Goal: Transaction & Acquisition: Download file/media

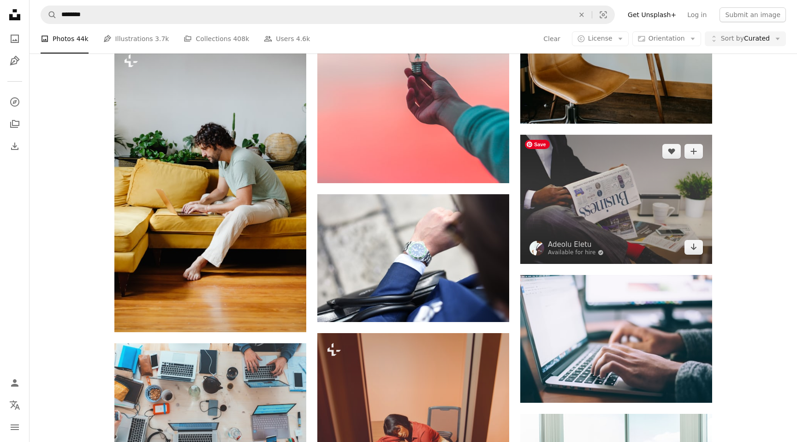
scroll to position [3374, 0]
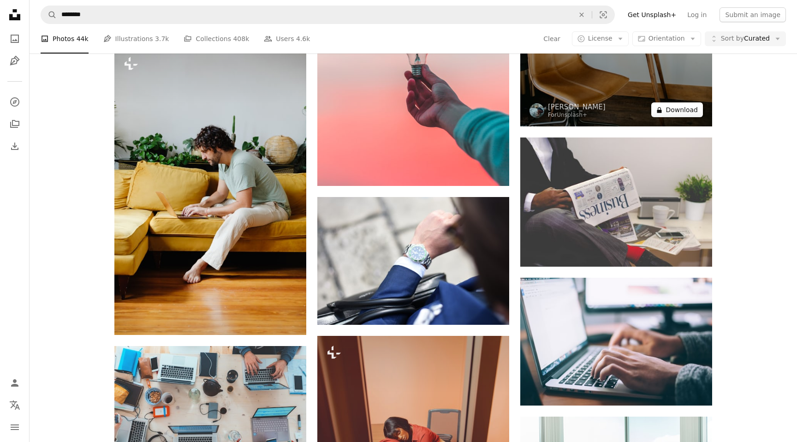
click at [691, 112] on button "A lock Download" at bounding box center [677, 109] width 52 height 15
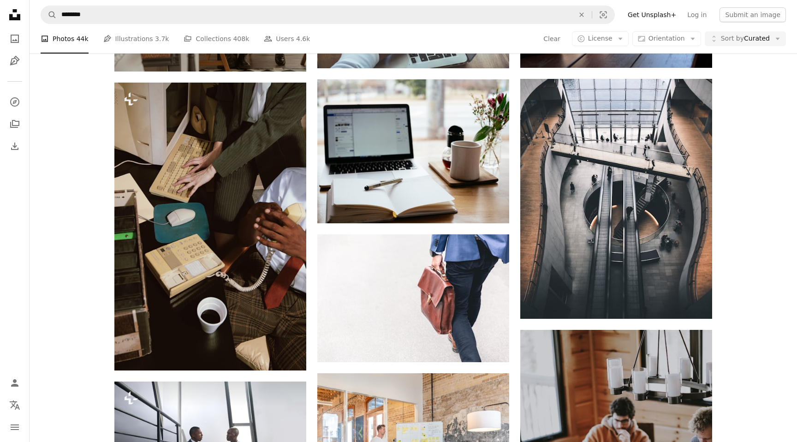
scroll to position [5365, 0]
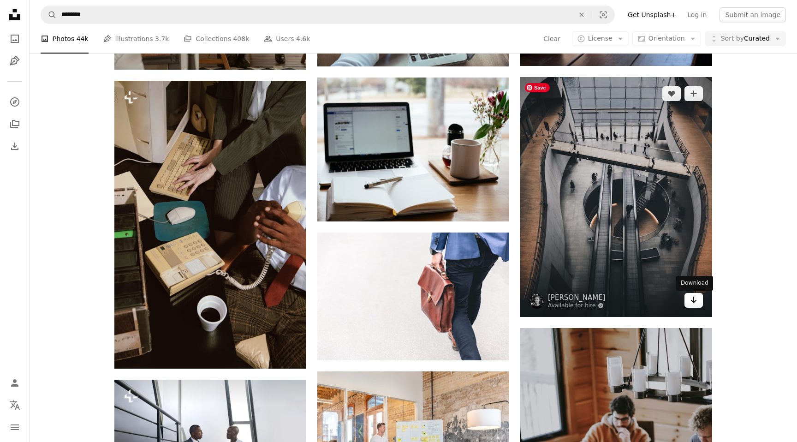
click at [697, 304] on link "Arrow pointing down" at bounding box center [693, 300] width 18 height 15
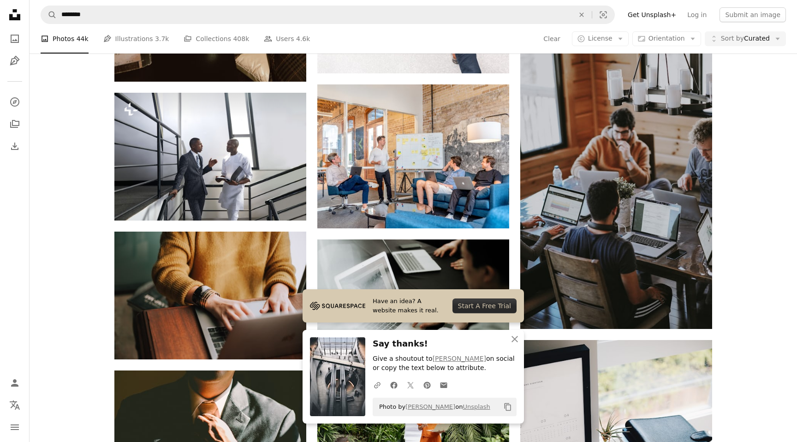
scroll to position [5723, 0]
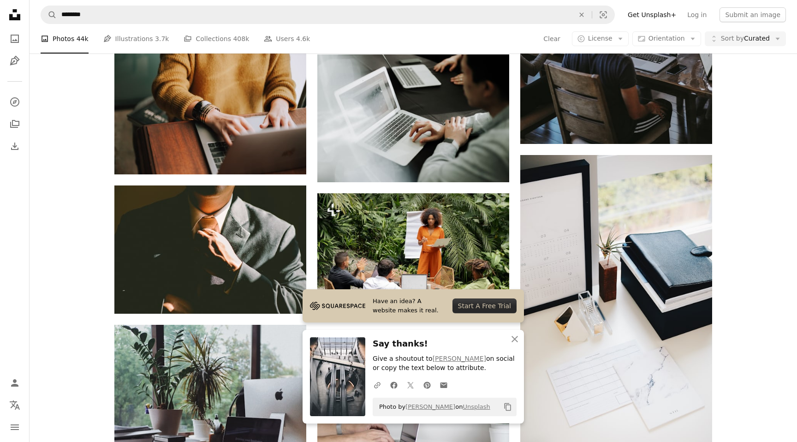
scroll to position [5956, 0]
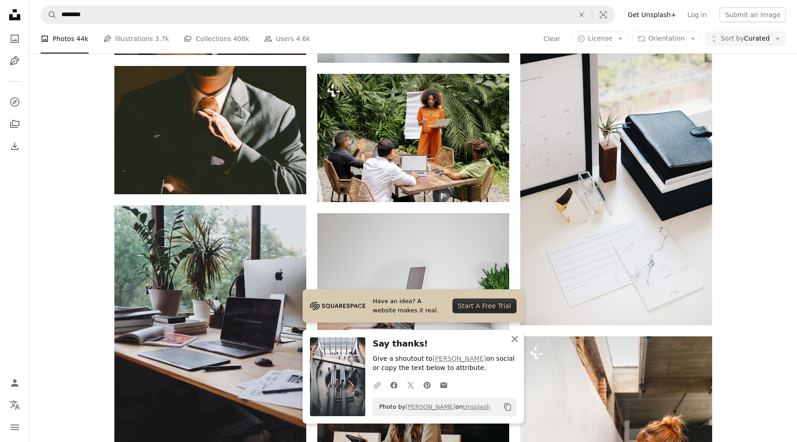
click at [516, 338] on icon "An X shape" at bounding box center [514, 338] width 11 height 11
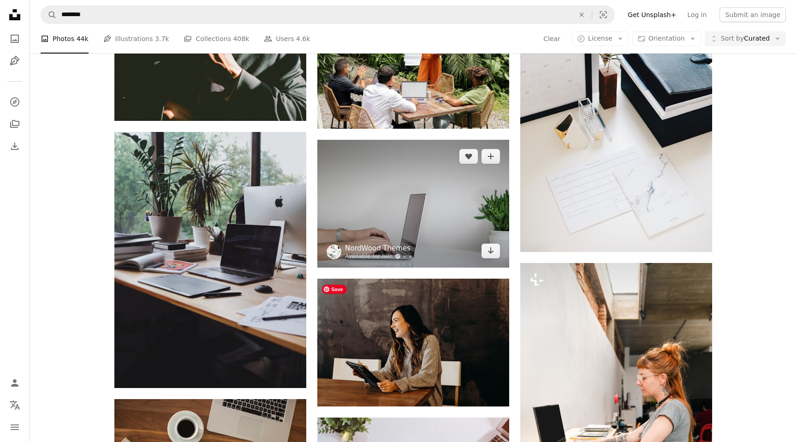
scroll to position [6035, 0]
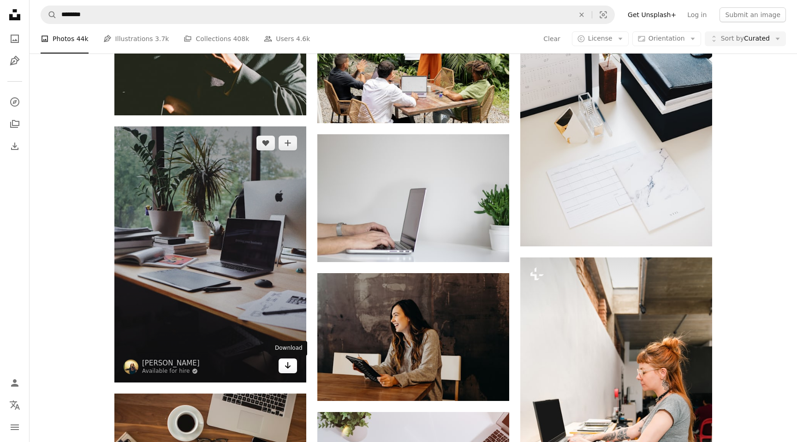
click at [290, 372] on link "Arrow pointing down" at bounding box center [287, 365] width 18 height 15
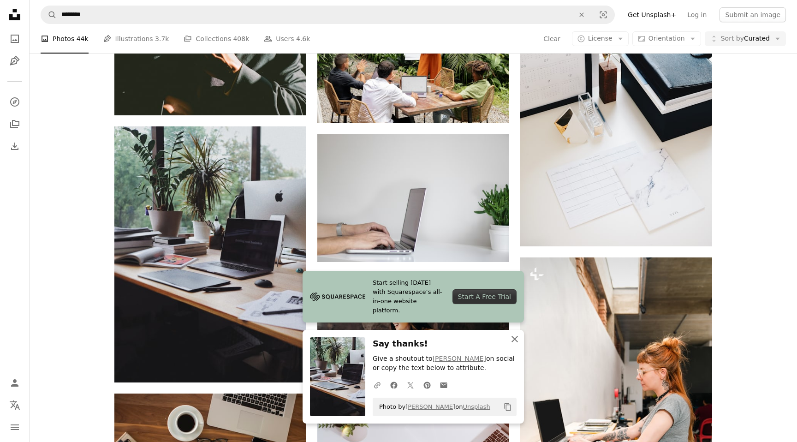
click at [515, 337] on icon "An X shape" at bounding box center [514, 338] width 11 height 11
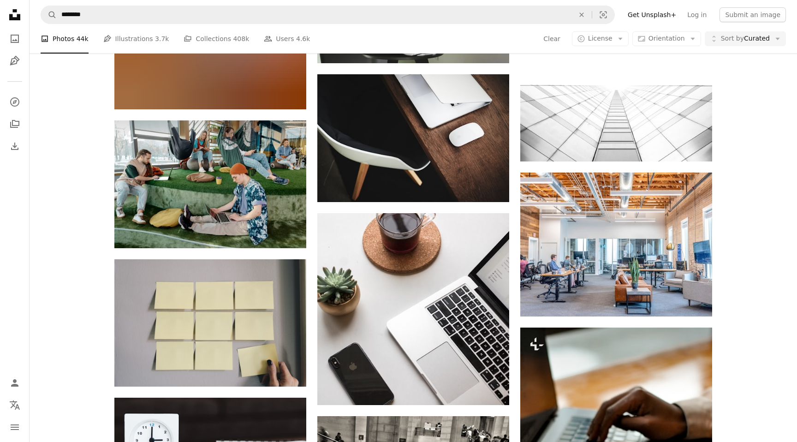
scroll to position [11552, 0]
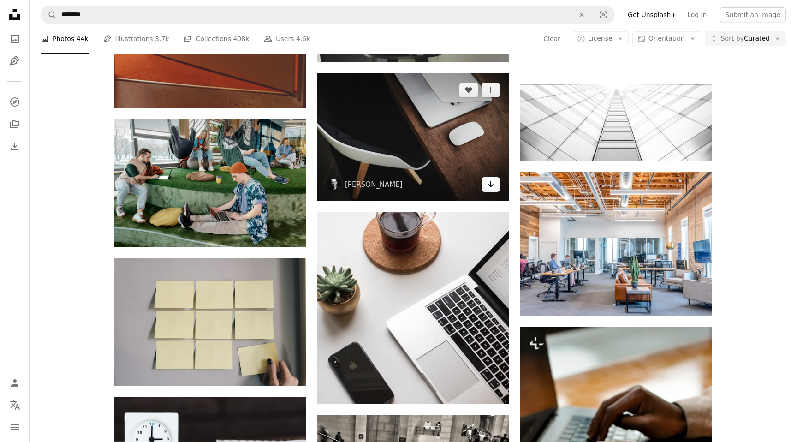
click at [490, 187] on icon "Download" at bounding box center [491, 184] width 6 height 6
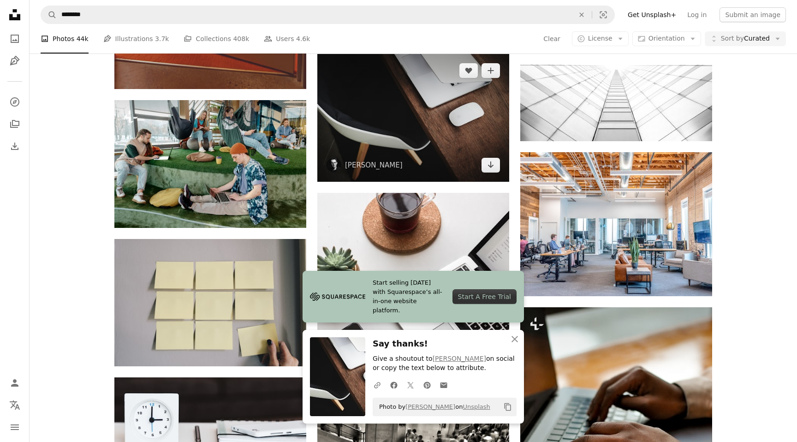
scroll to position [11560, 0]
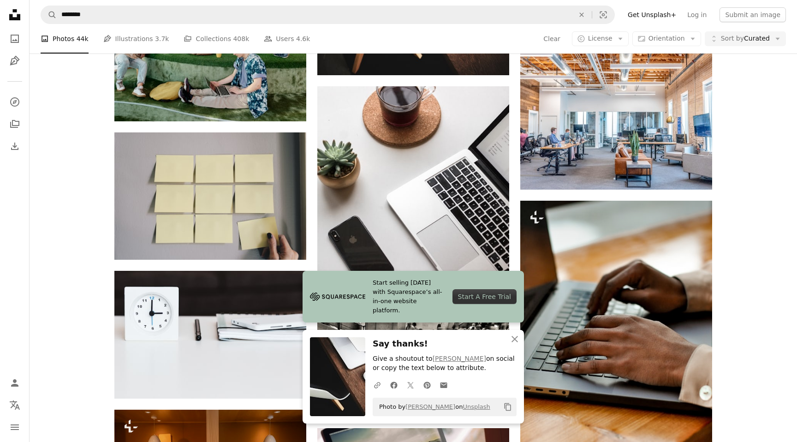
scroll to position [11834, 0]
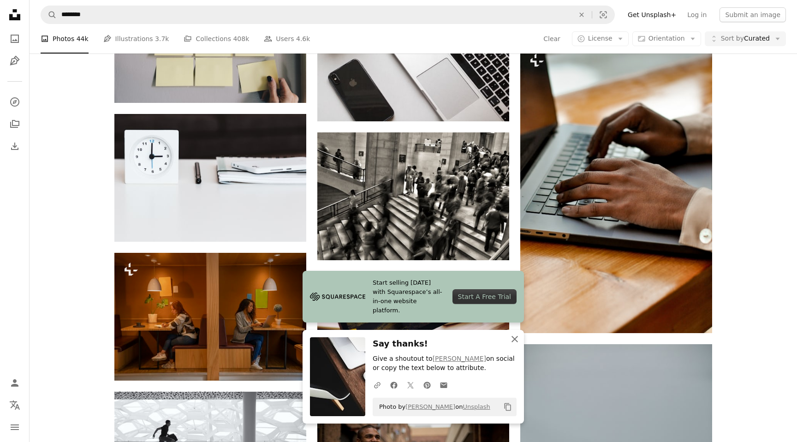
click at [512, 340] on icon "An X shape" at bounding box center [514, 338] width 11 height 11
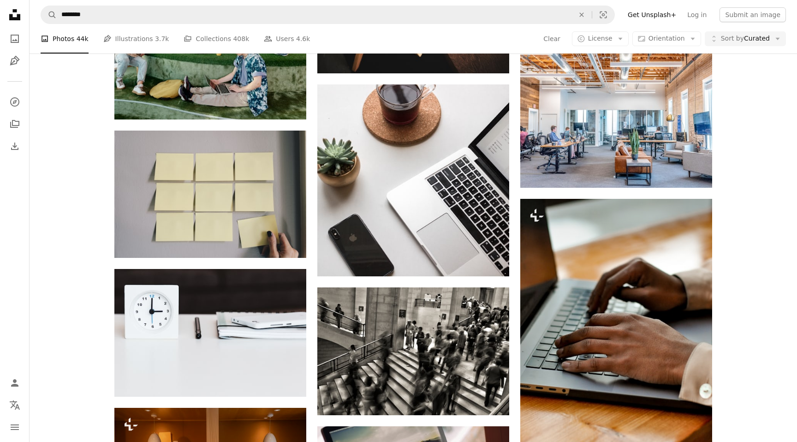
scroll to position [11668, 0]
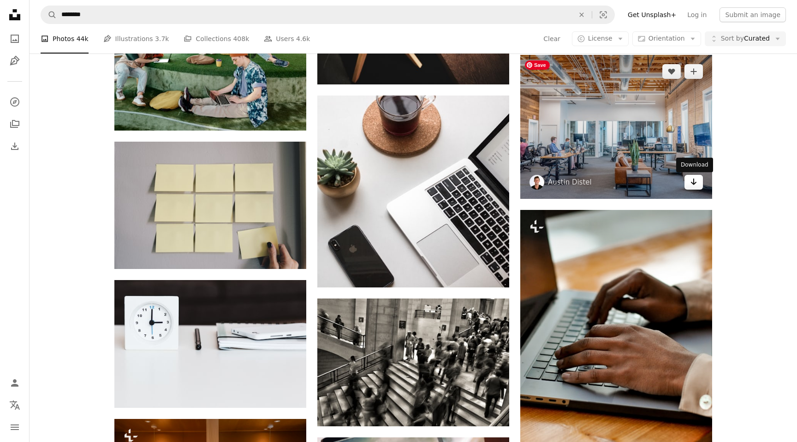
click at [693, 186] on icon "Arrow pointing down" at bounding box center [693, 181] width 7 height 11
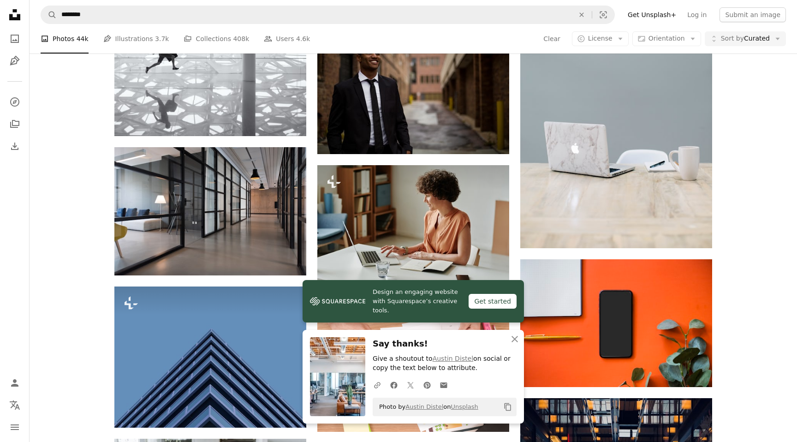
scroll to position [12218, 0]
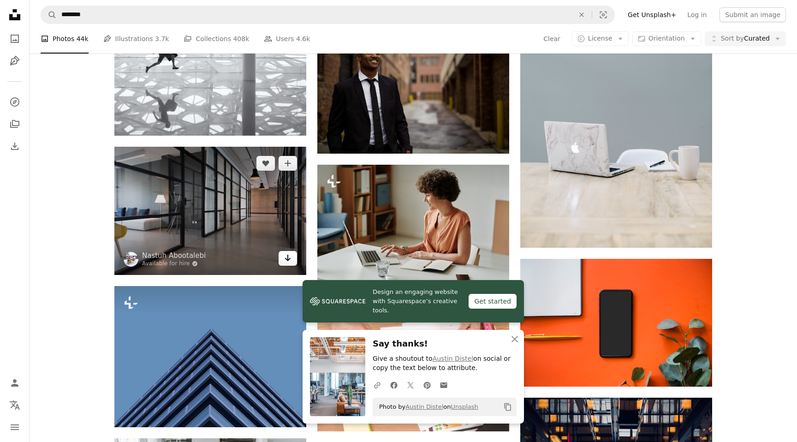
click at [287, 261] on icon "Download" at bounding box center [288, 257] width 6 height 6
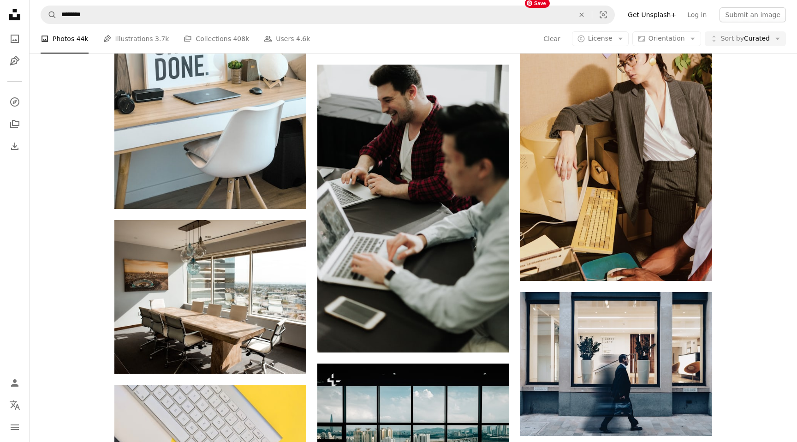
scroll to position [13143, 0]
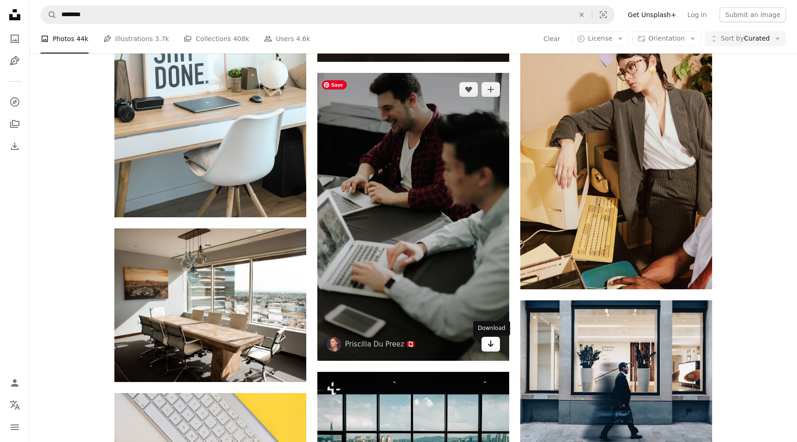
click at [491, 347] on icon "Arrow pointing down" at bounding box center [490, 343] width 7 height 11
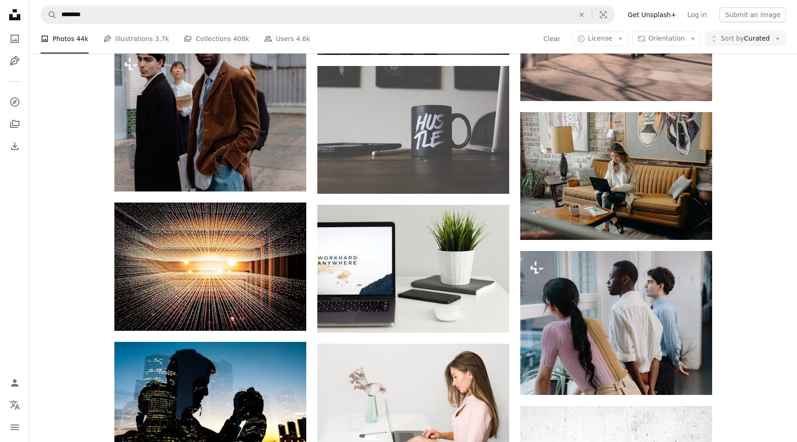
scroll to position [17226, 0]
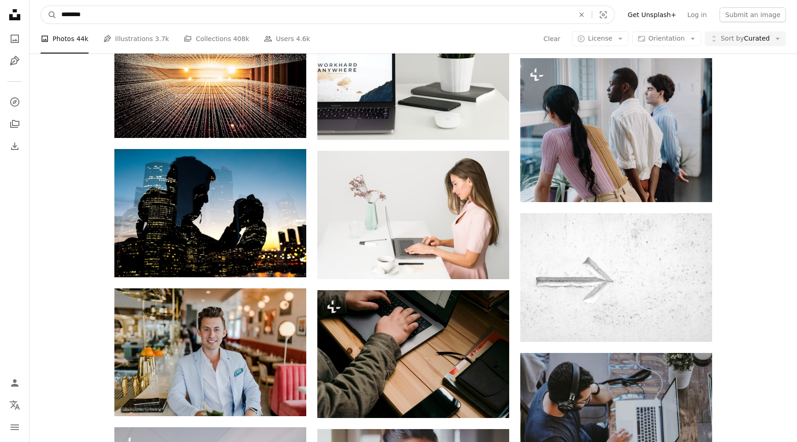
click at [136, 18] on input "********" at bounding box center [314, 15] width 514 height 18
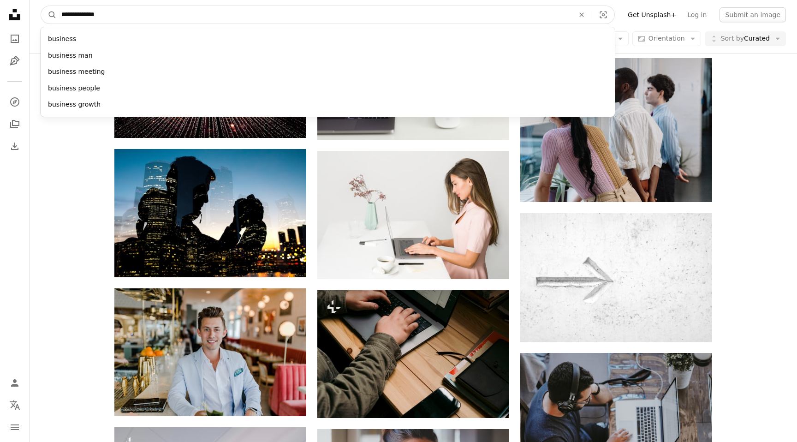
type input "**********"
click button "A magnifying glass" at bounding box center [49, 15] width 16 height 18
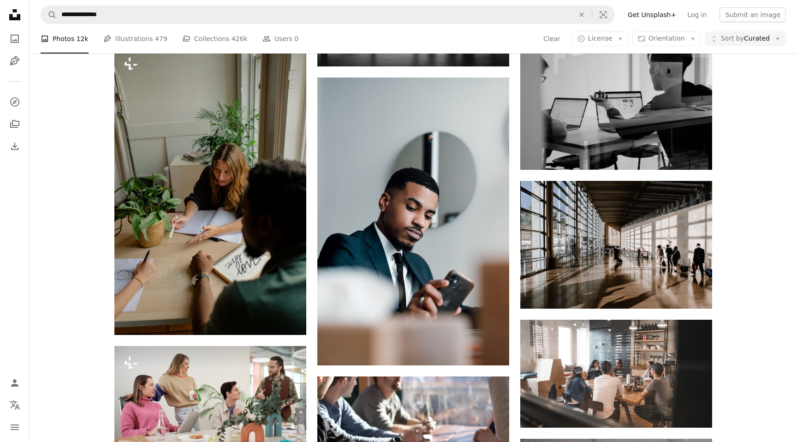
scroll to position [443, 0]
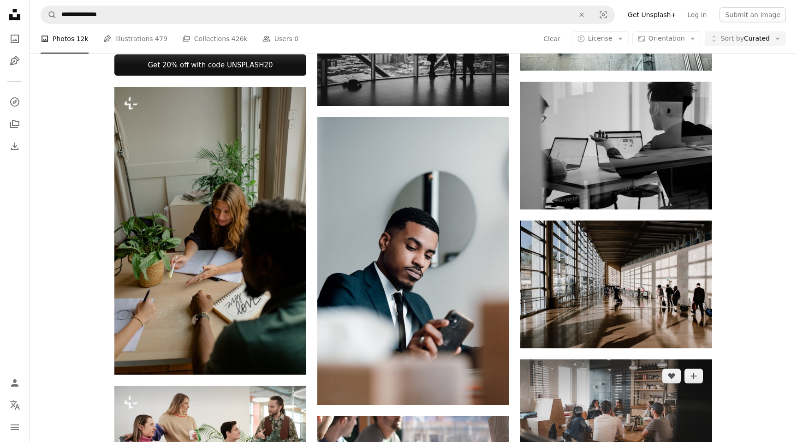
click at [695, 441] on link "Arrow pointing down" at bounding box center [693, 450] width 18 height 15
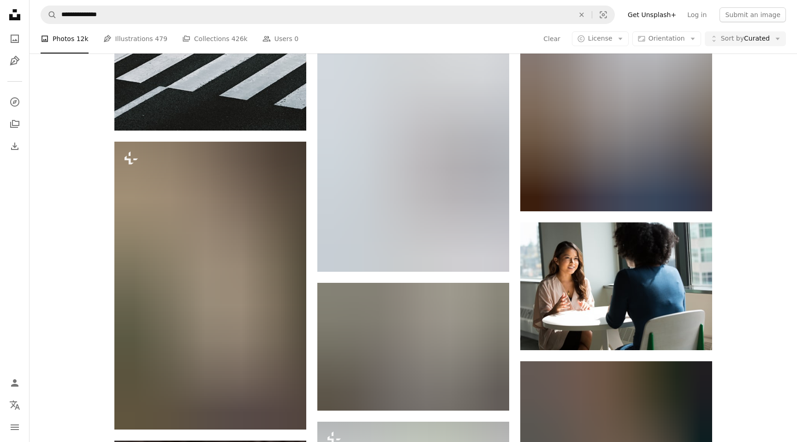
scroll to position [1098, 0]
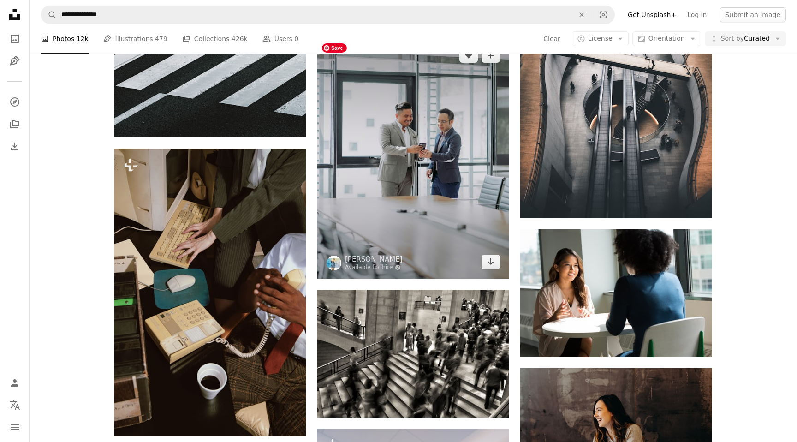
click at [452, 163] on img at bounding box center [413, 159] width 192 height 240
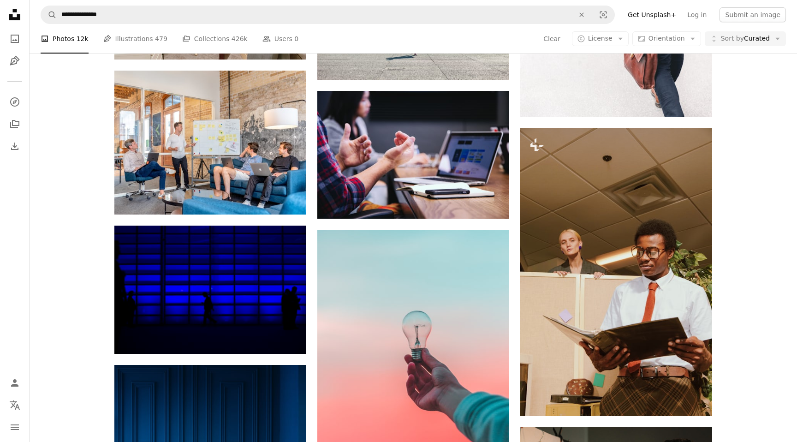
scroll to position [2585, 0]
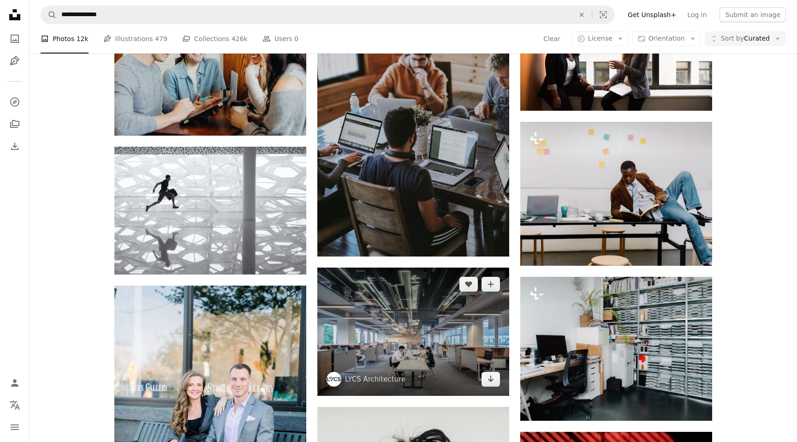
scroll to position [3834, 0]
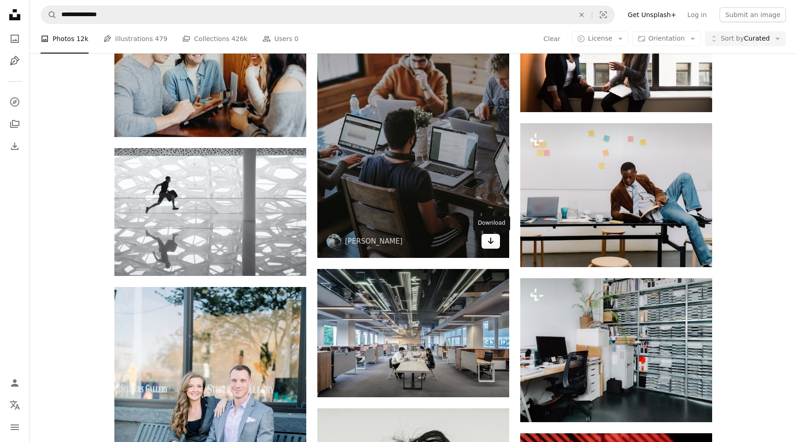
click at [490, 241] on icon "Download" at bounding box center [491, 240] width 6 height 6
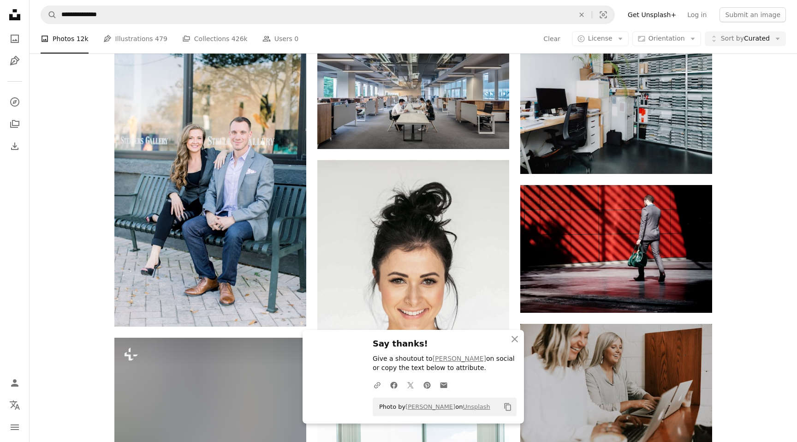
scroll to position [4119, 0]
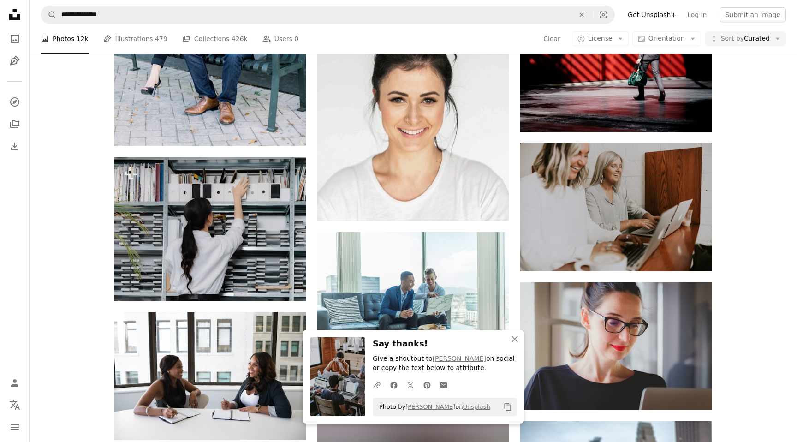
scroll to position [4368, 0]
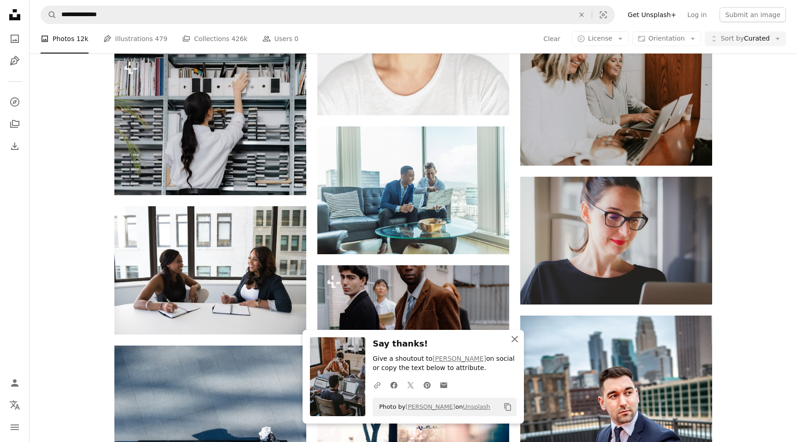
click at [519, 341] on icon "An X shape" at bounding box center [514, 338] width 11 height 11
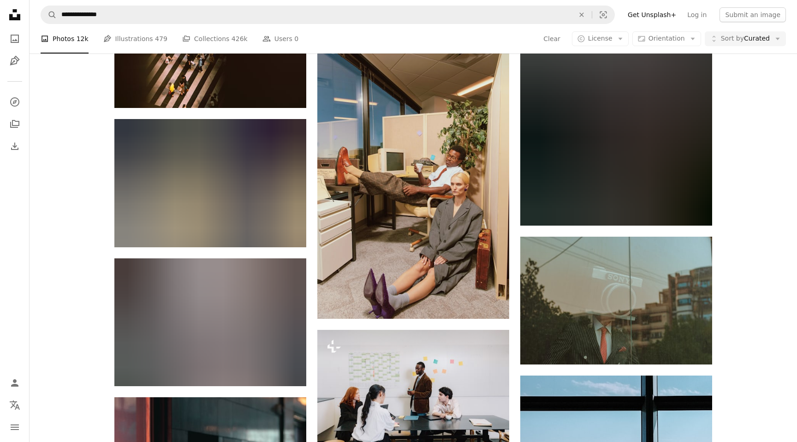
scroll to position [11016, 0]
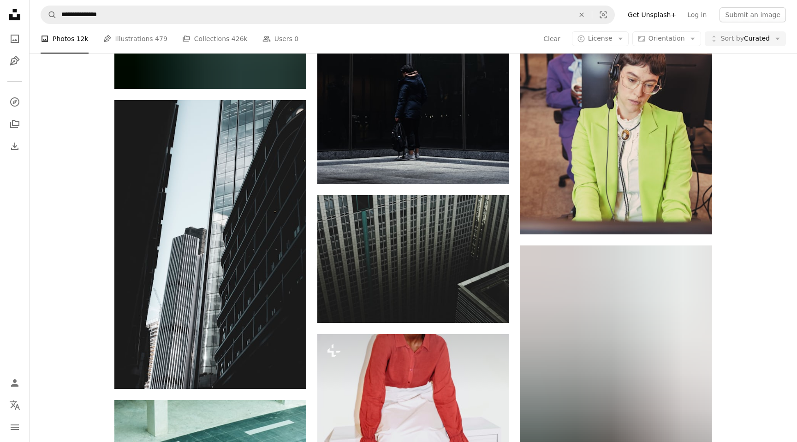
scroll to position [11823, 0]
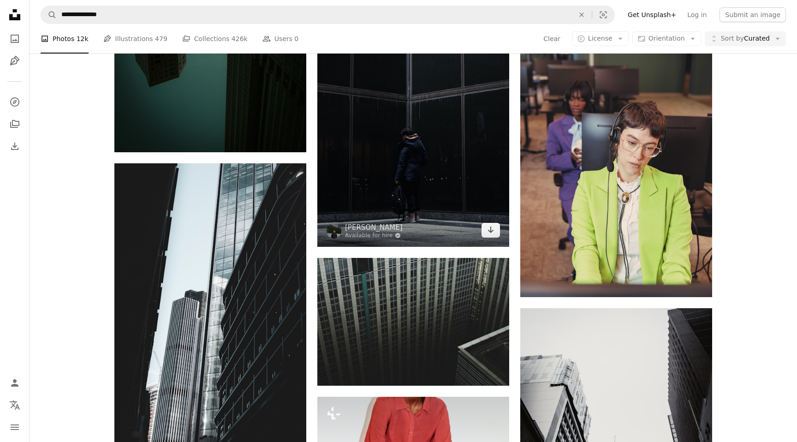
click at [456, 156] on img at bounding box center [413, 102] width 192 height 287
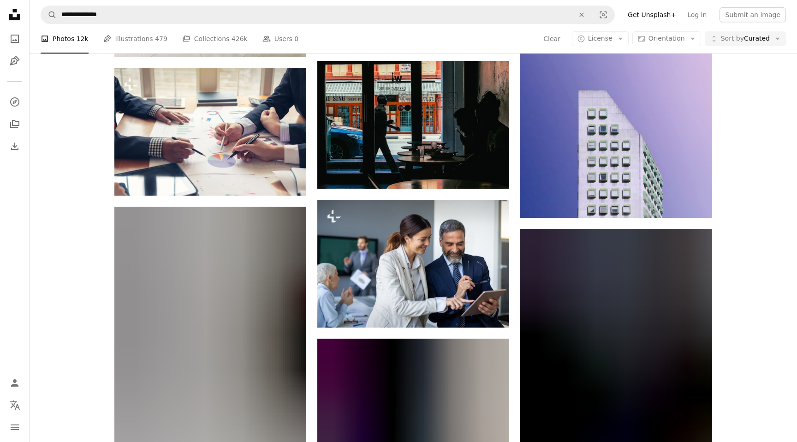
scroll to position [17781, 0]
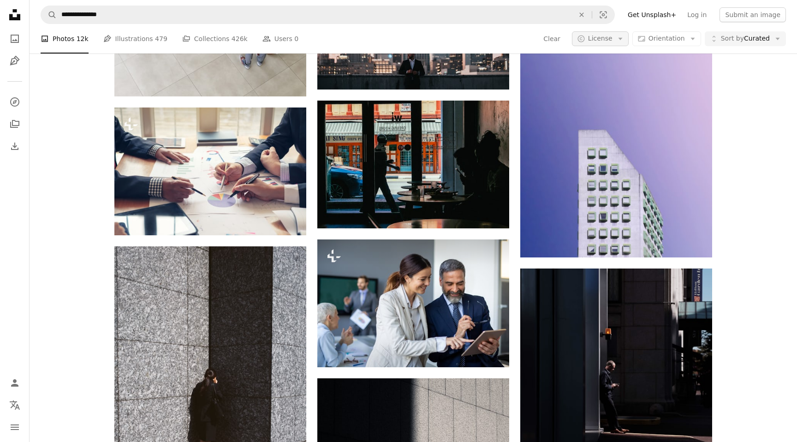
click at [628, 38] on button "A copyright icon © License Arrow down" at bounding box center [600, 38] width 57 height 15
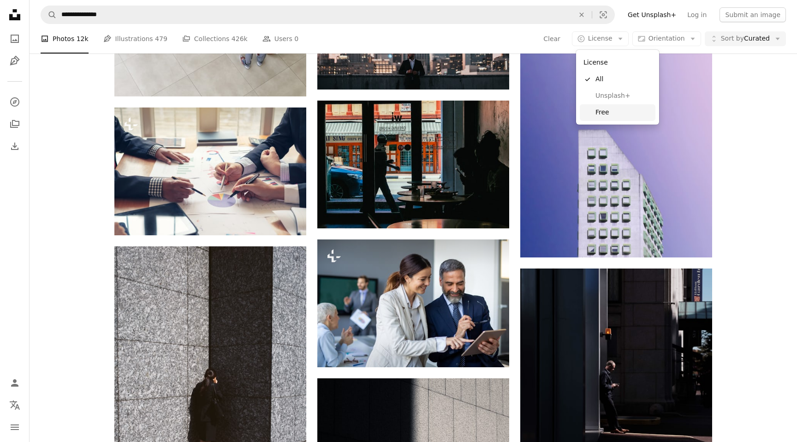
click at [608, 115] on span "Free" at bounding box center [623, 112] width 56 height 9
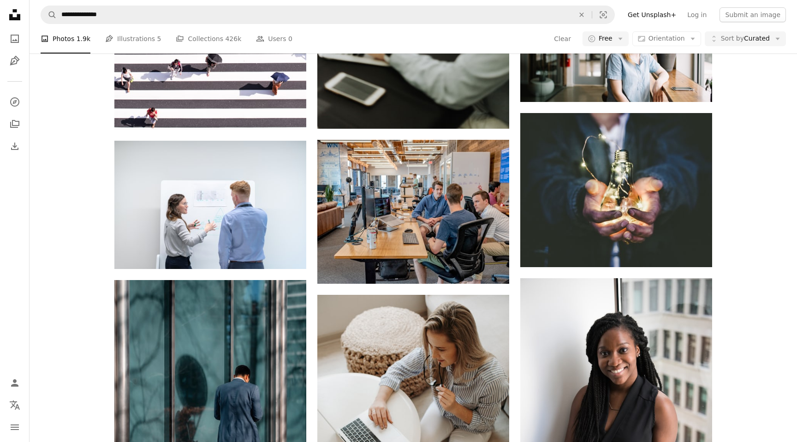
scroll to position [4335, 0]
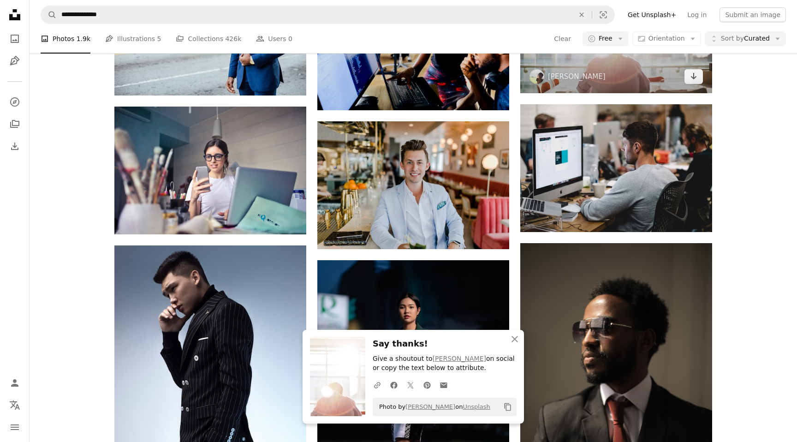
scroll to position [4946, 0]
